Goal: Task Accomplishment & Management: Use online tool/utility

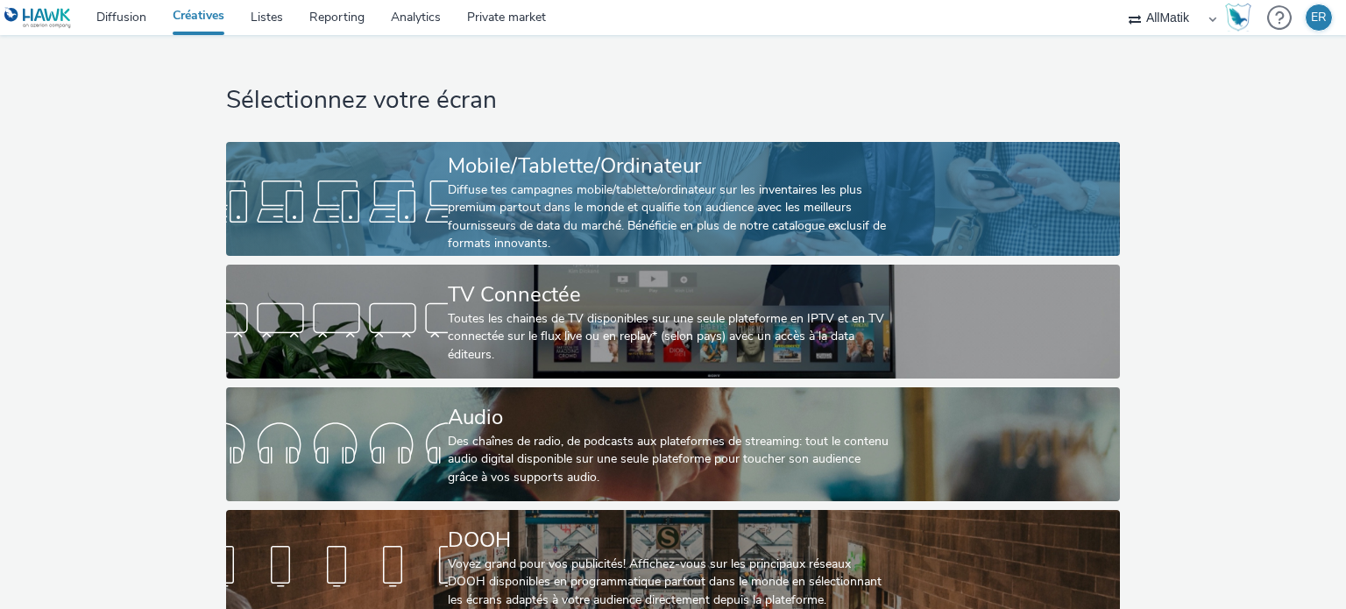
click at [592, 190] on div "Diffuse tes campagnes mobile/tablette/ordinateur sur les inventaires les plus p…" at bounding box center [669, 217] width 443 height 72
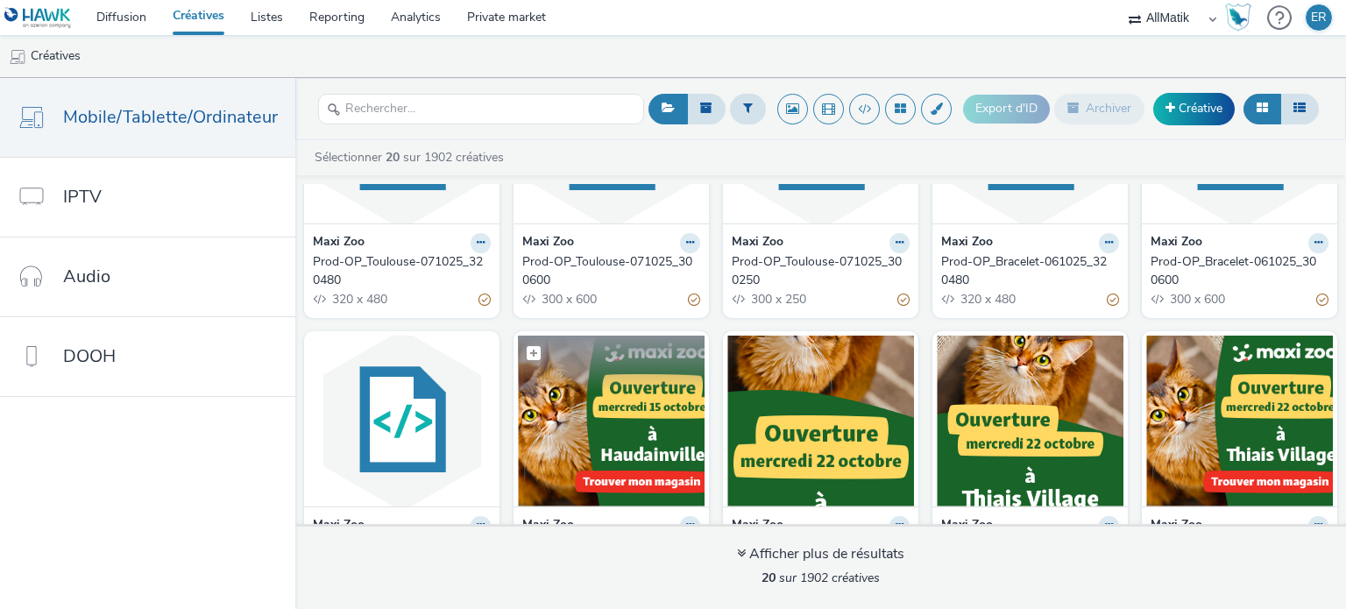
scroll to position [175, 0]
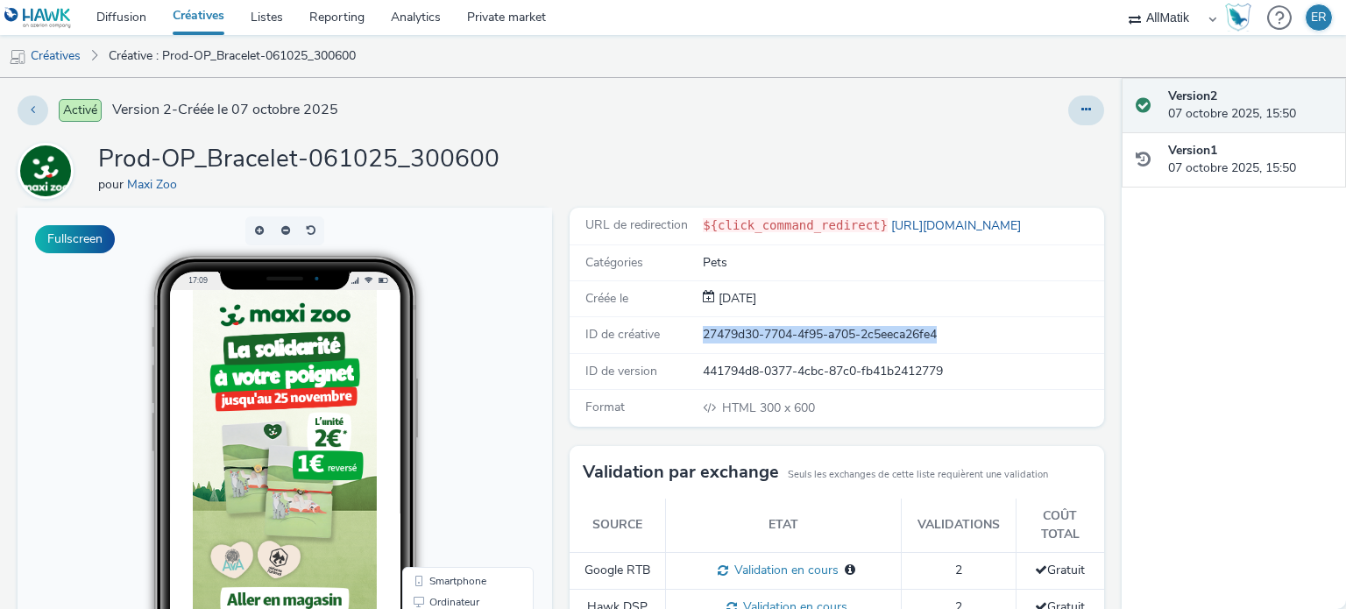
drag, startPoint x: 955, startPoint y: 336, endPoint x: 659, endPoint y: 339, distance: 296.2
click at [659, 339] on div "ID de créative 27479d30-7704-4f95-a705-2c5eeca26fe4" at bounding box center [837, 335] width 534 height 36
copy div "ID de créative 27479d30-7704-4f95-a705-2c5eeca26fe4"
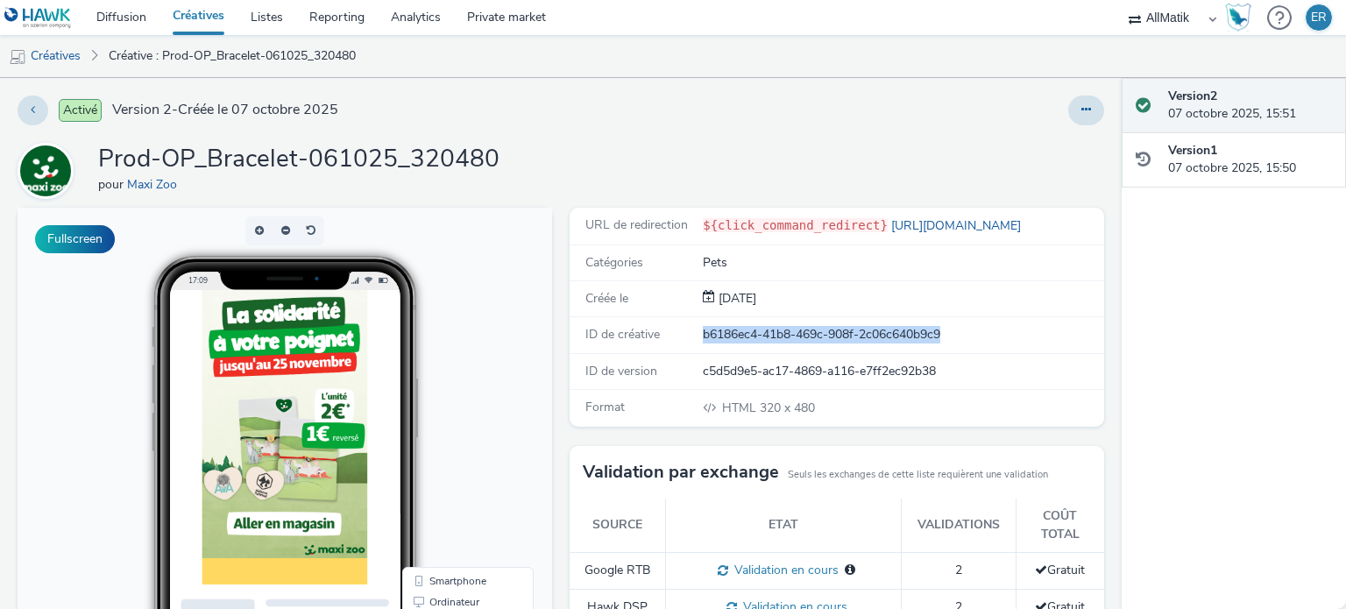
drag, startPoint x: 945, startPoint y: 327, endPoint x: 675, endPoint y: 332, distance: 269.9
click at [675, 332] on div "ID de créative b6186ec4-41b8-469c-908f-2c06c640b9c9" at bounding box center [837, 335] width 534 height 36
copy div "ID de créative b6186ec4-41b8-469c-908f-2c06c640b9c9"
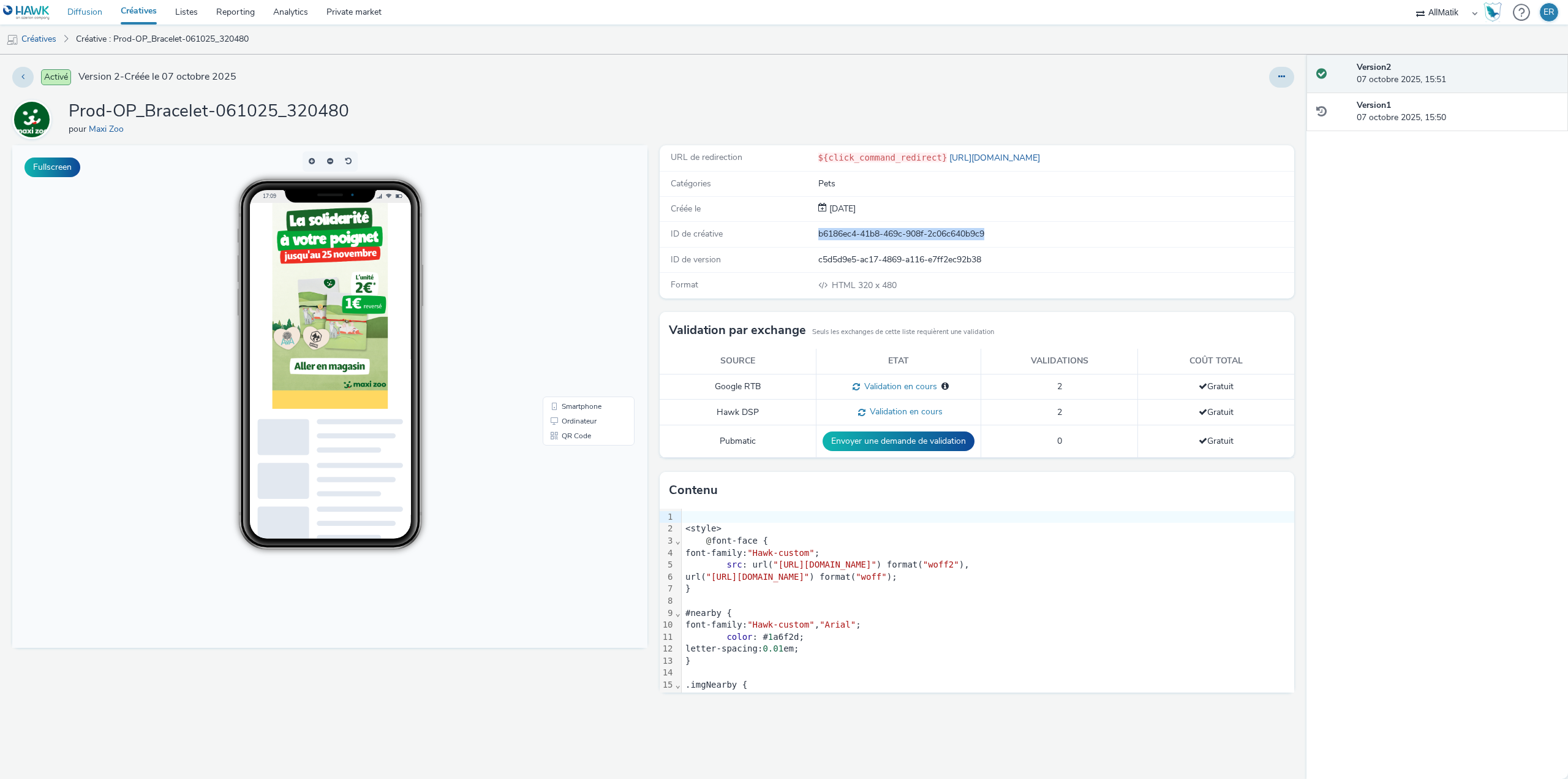
click at [89, 8] on link "Diffusion" at bounding box center [85, 12] width 53 height 24
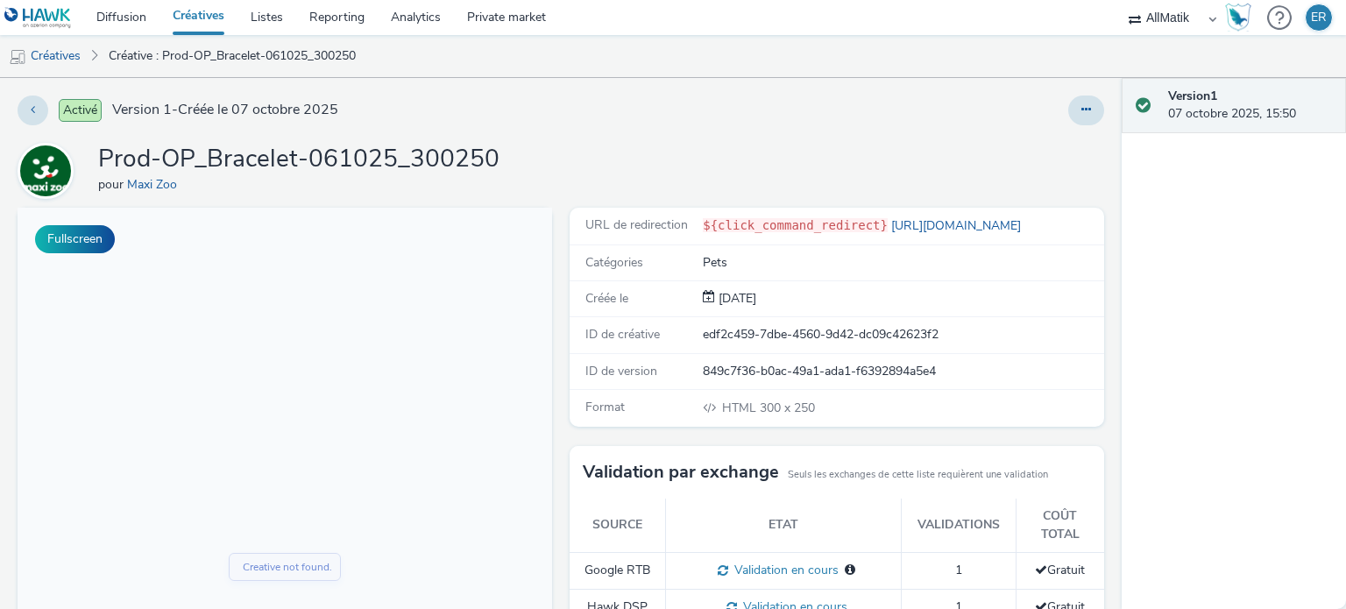
click at [740, 329] on div "edf2c459-7dbe-4560-9d42-dc09c42623f2" at bounding box center [903, 335] width 400 height 18
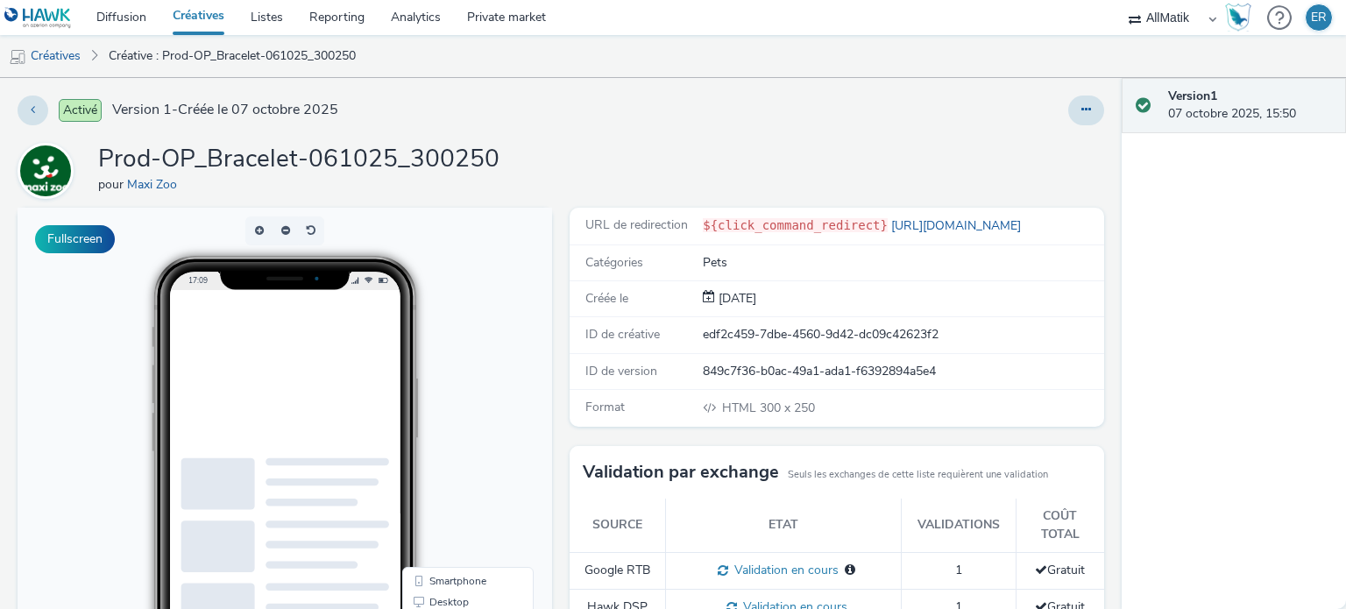
click at [740, 329] on div "edf2c459-7dbe-4560-9d42-dc09c42623f2" at bounding box center [903, 335] width 400 height 18
click at [971, 331] on div "edf2c459-7dbe-4560-9d42-dc09c42623f2" at bounding box center [903, 335] width 400 height 18
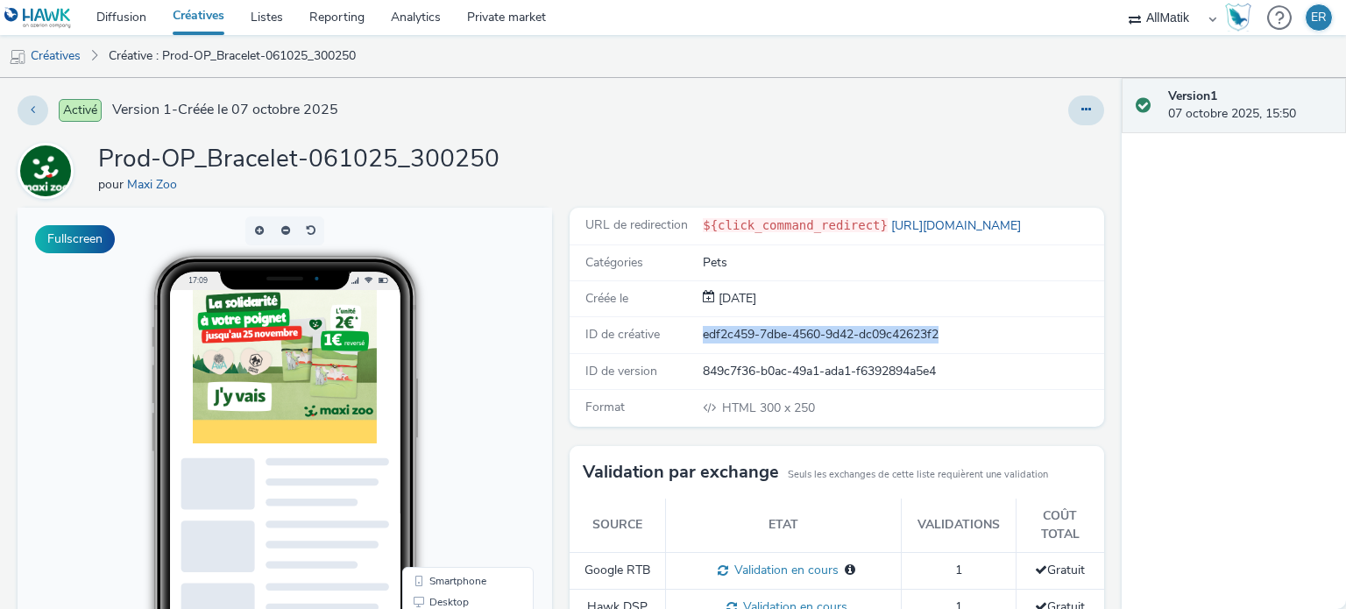
drag, startPoint x: 950, startPoint y: 332, endPoint x: 697, endPoint y: 329, distance: 252.4
click at [703, 329] on div "edf2c459-7dbe-4560-9d42-dc09c42623f2" at bounding box center [903, 335] width 400 height 18
copy div "edf2c459-7dbe-4560-9d42-dc09c42623f2"
